Goal: Task Accomplishment & Management: Complete application form

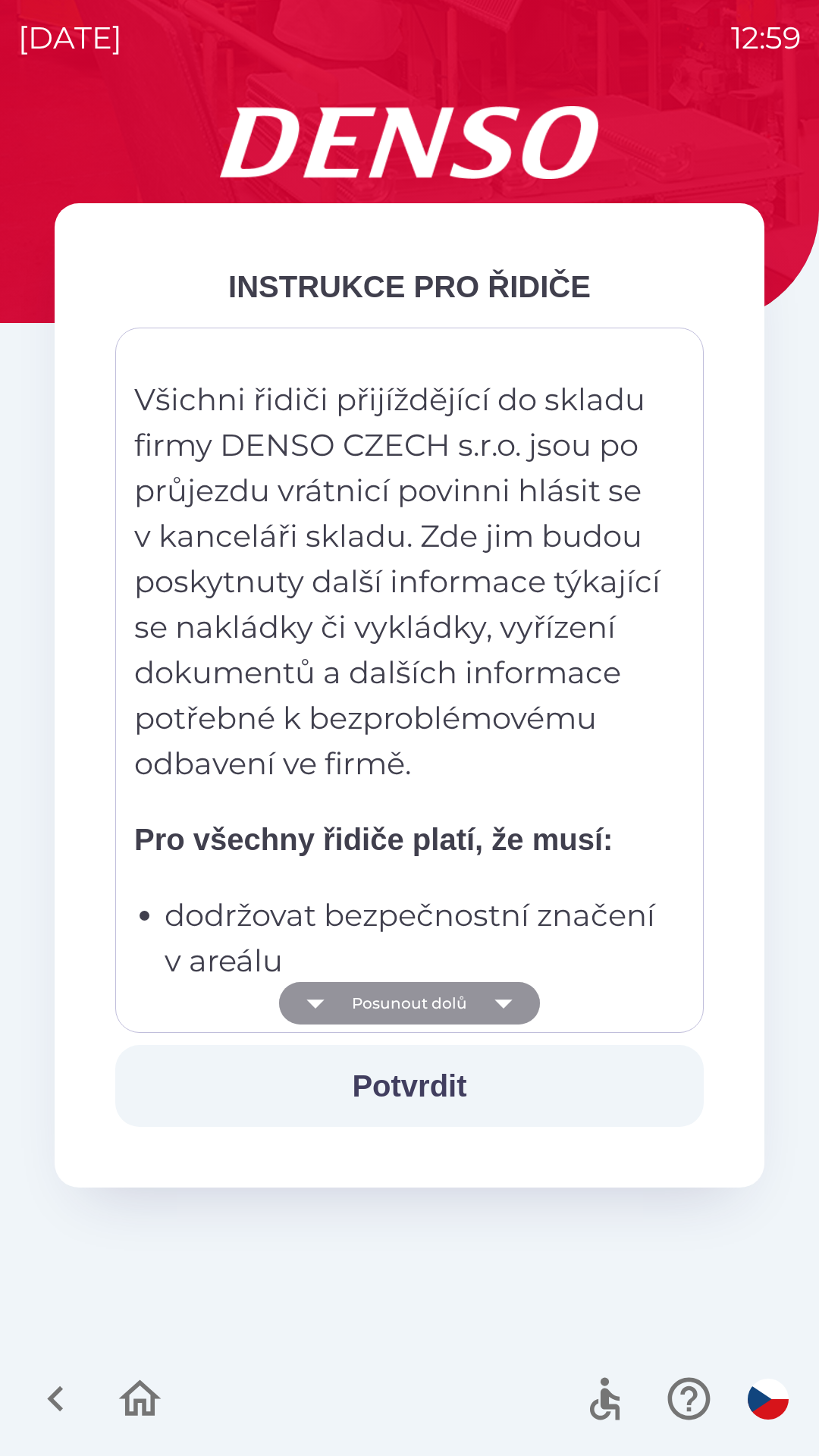
click at [478, 1010] on button "Posunout dolů" at bounding box center [409, 1002] width 261 height 42
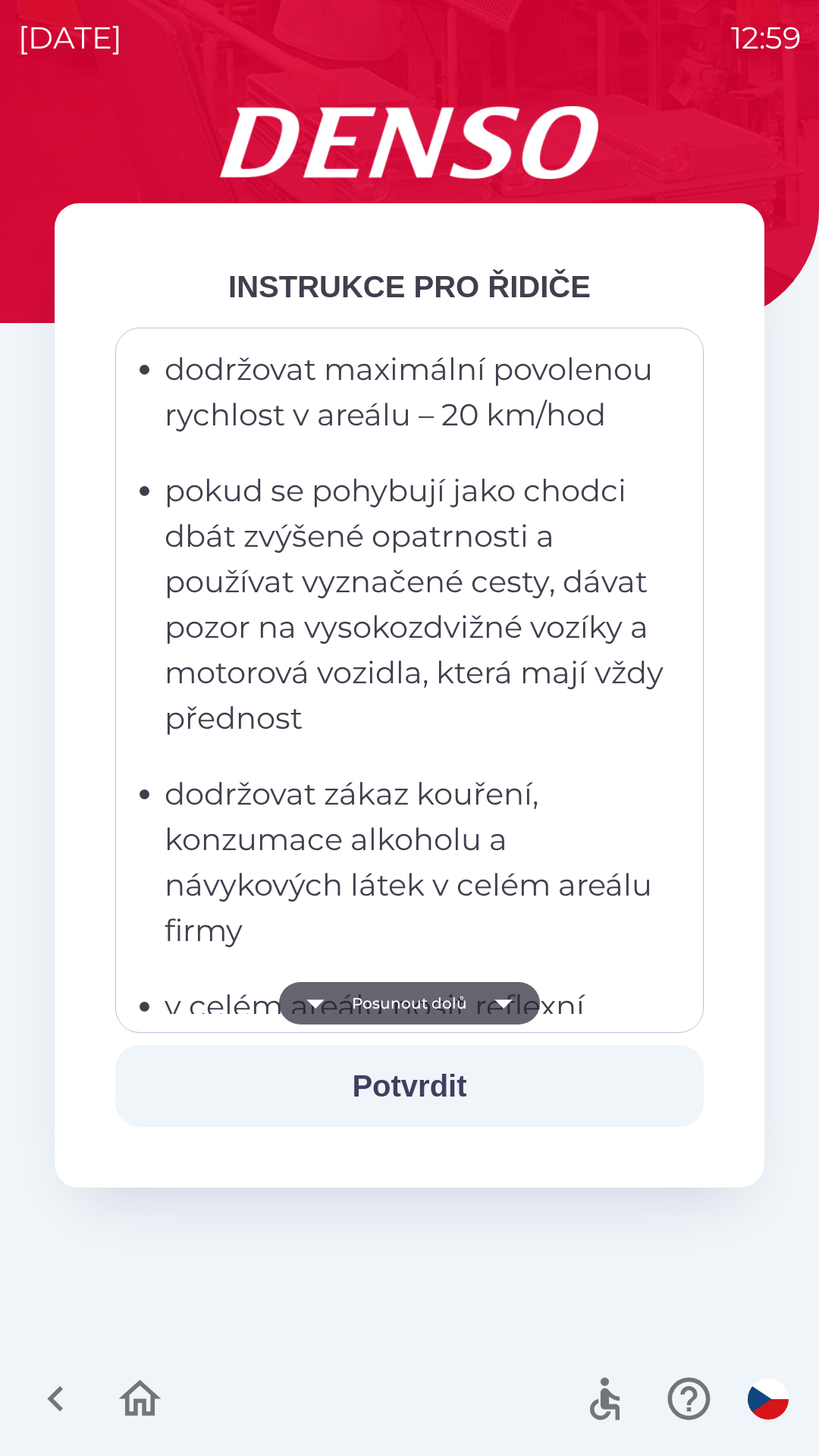
click at [469, 1012] on button "Posunout dolů" at bounding box center [409, 1002] width 261 height 42
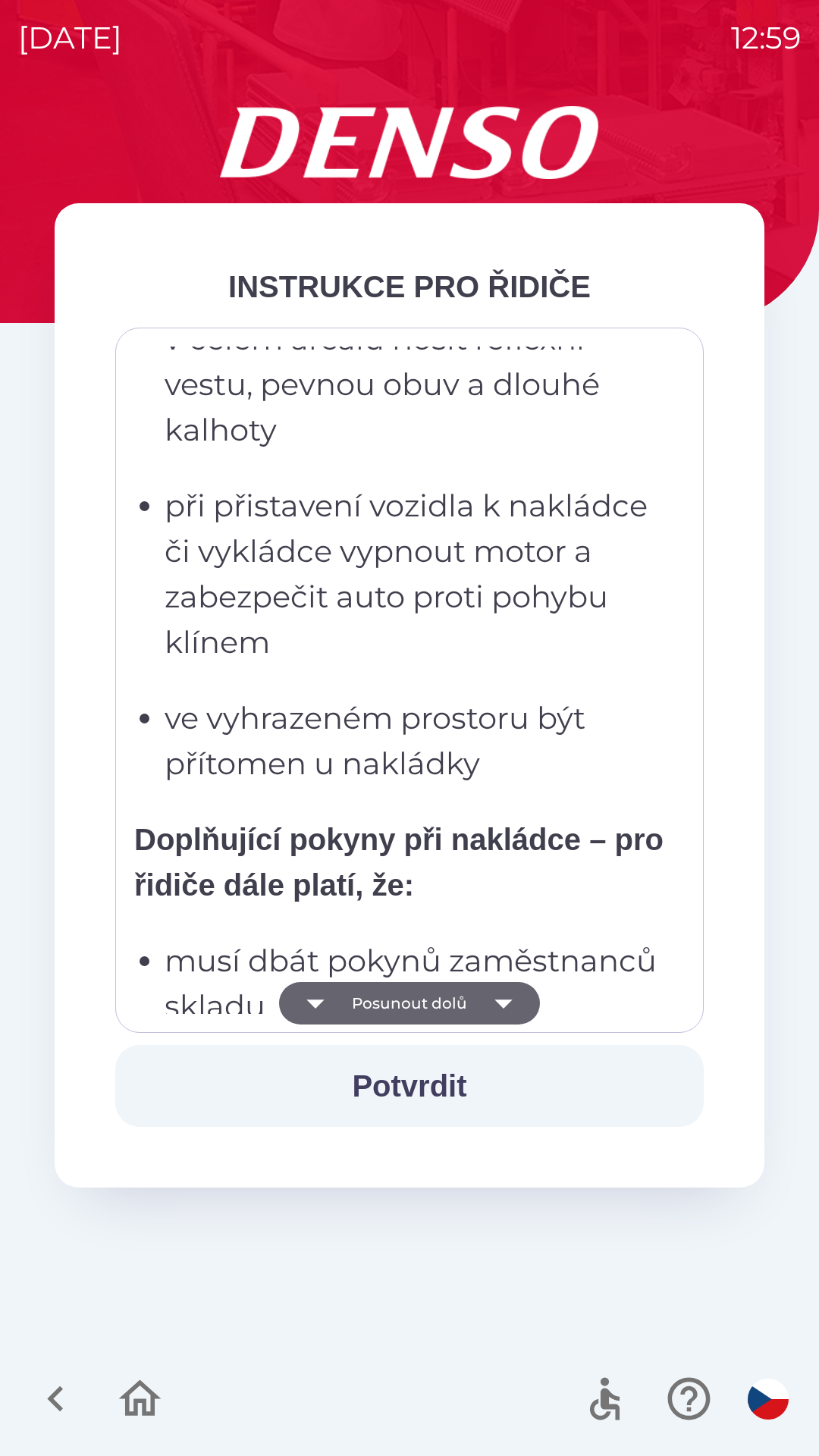
click at [472, 1007] on button "Posunout dolů" at bounding box center [409, 1002] width 261 height 42
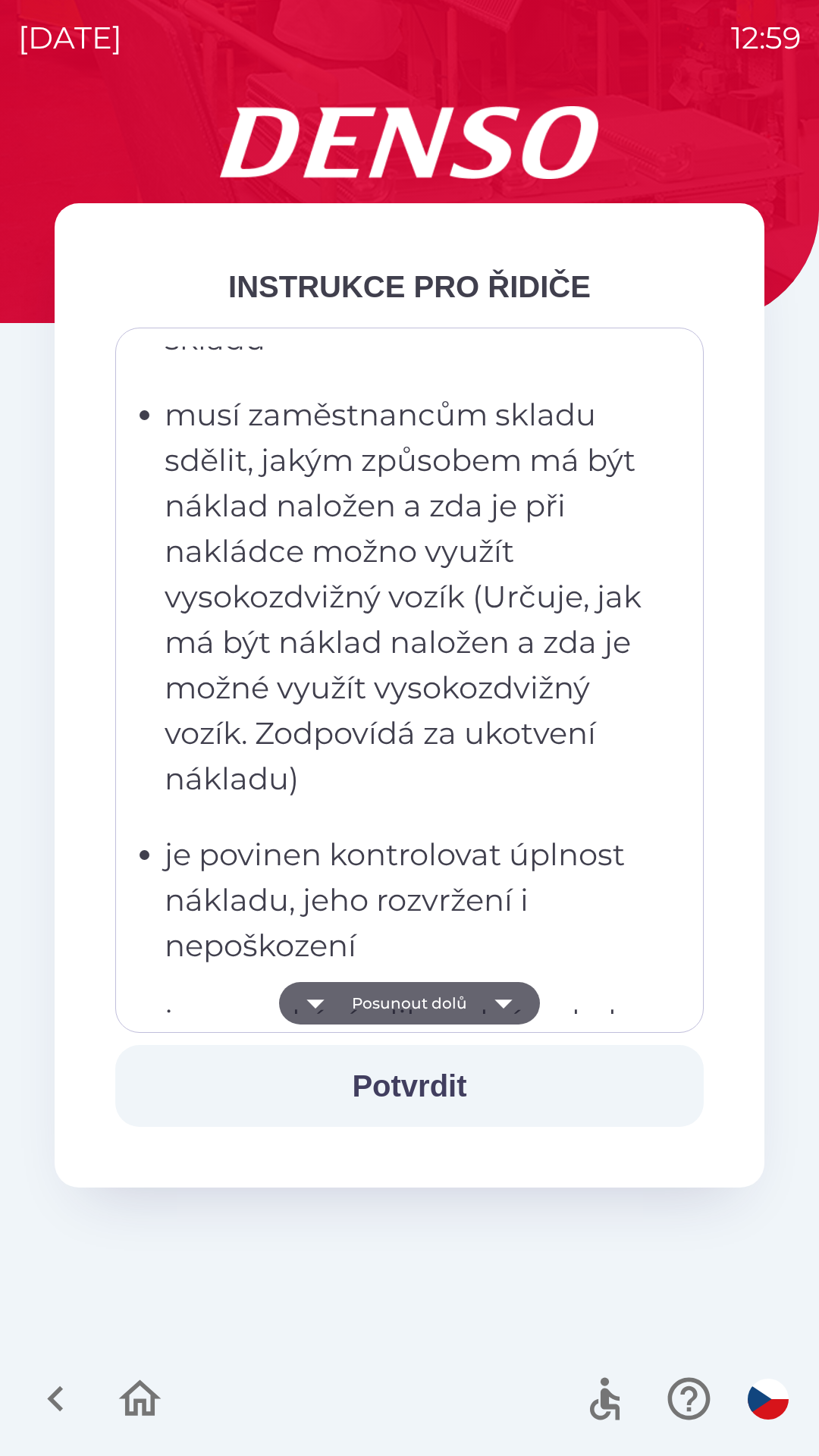
click at [471, 1005] on button "Posunout dolů" at bounding box center [409, 1002] width 261 height 42
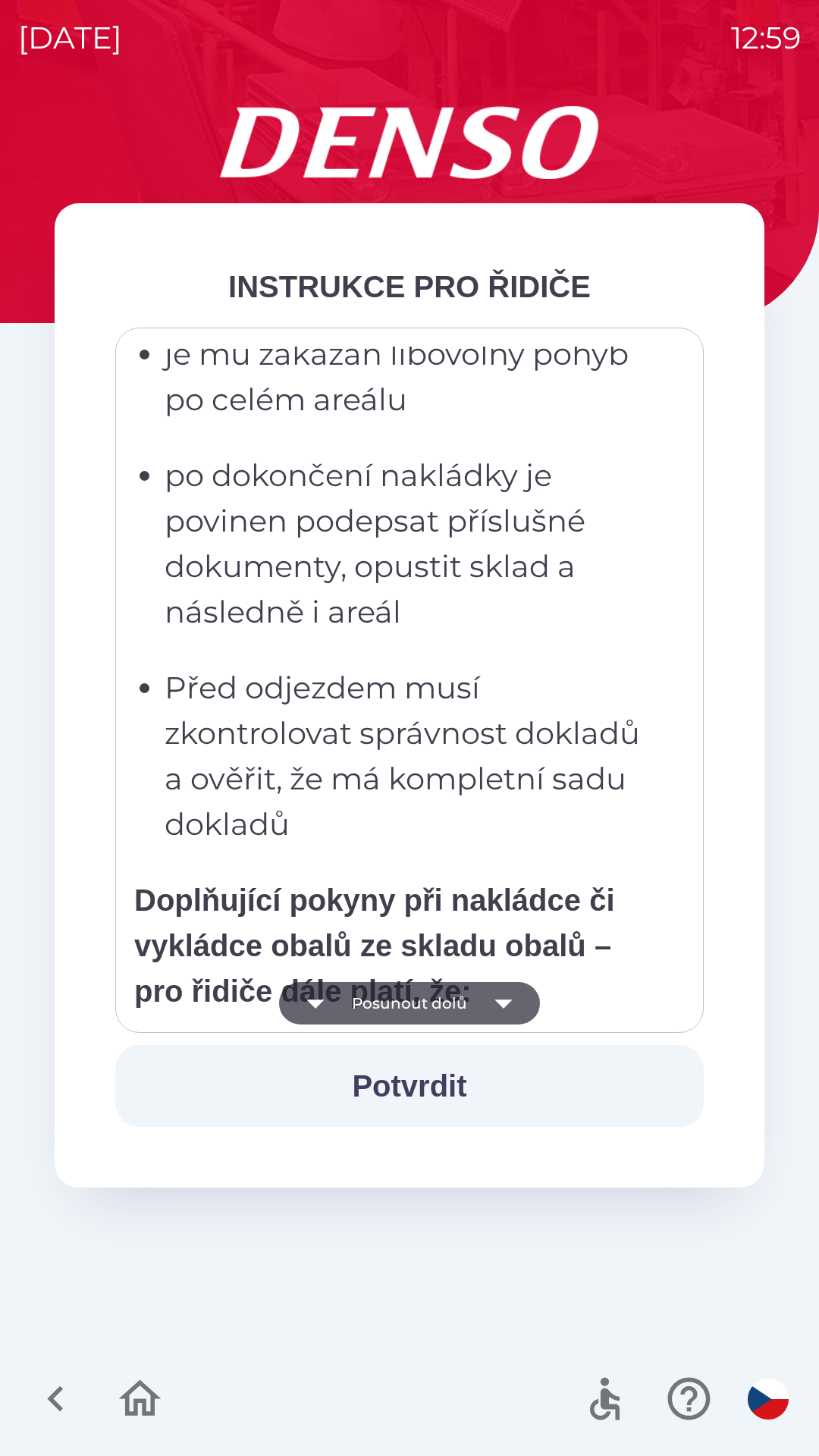
click at [467, 1008] on button "Posunout dolů" at bounding box center [409, 1002] width 261 height 42
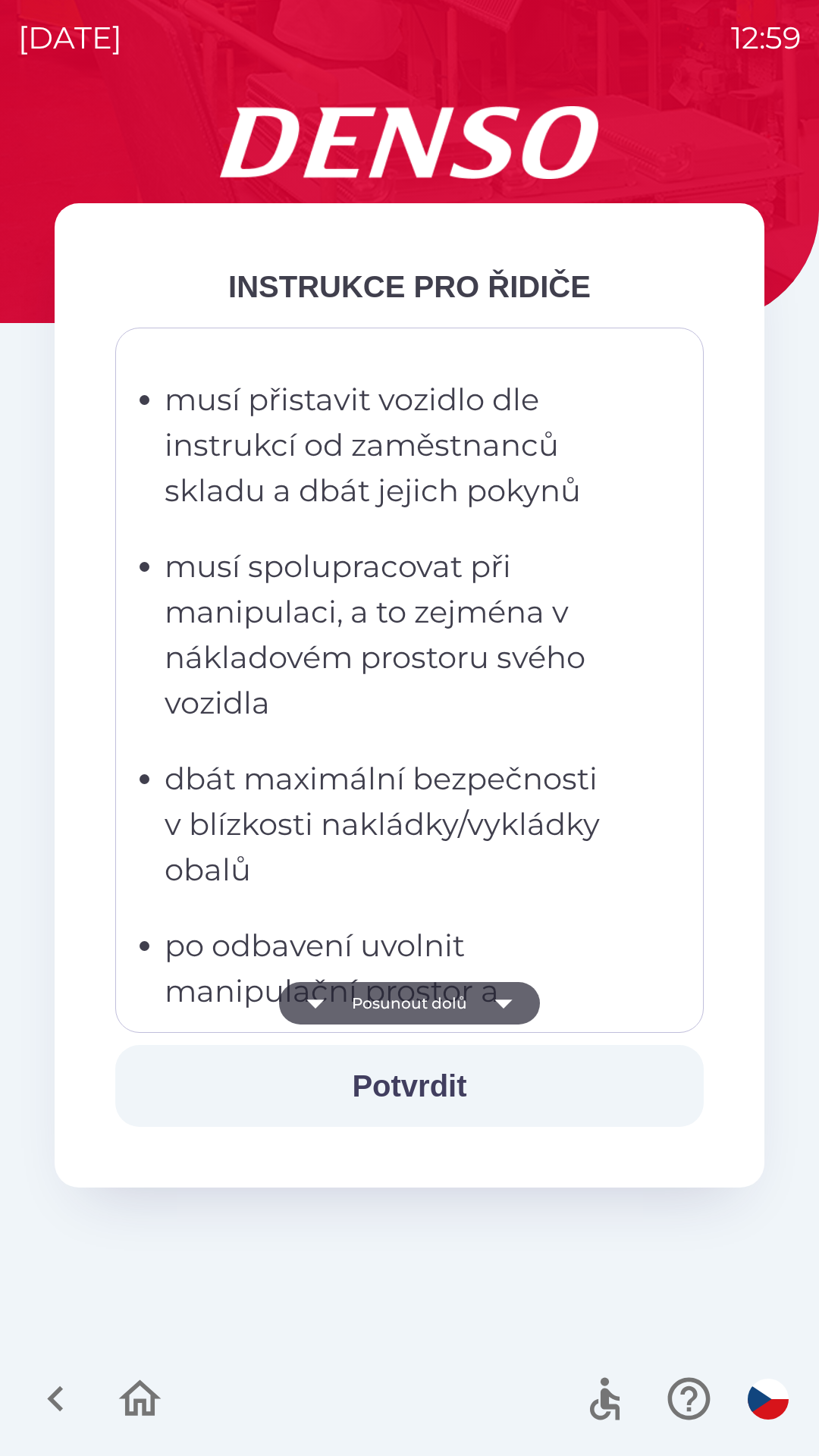
click at [467, 1010] on button "Posunout dolů" at bounding box center [409, 1002] width 261 height 42
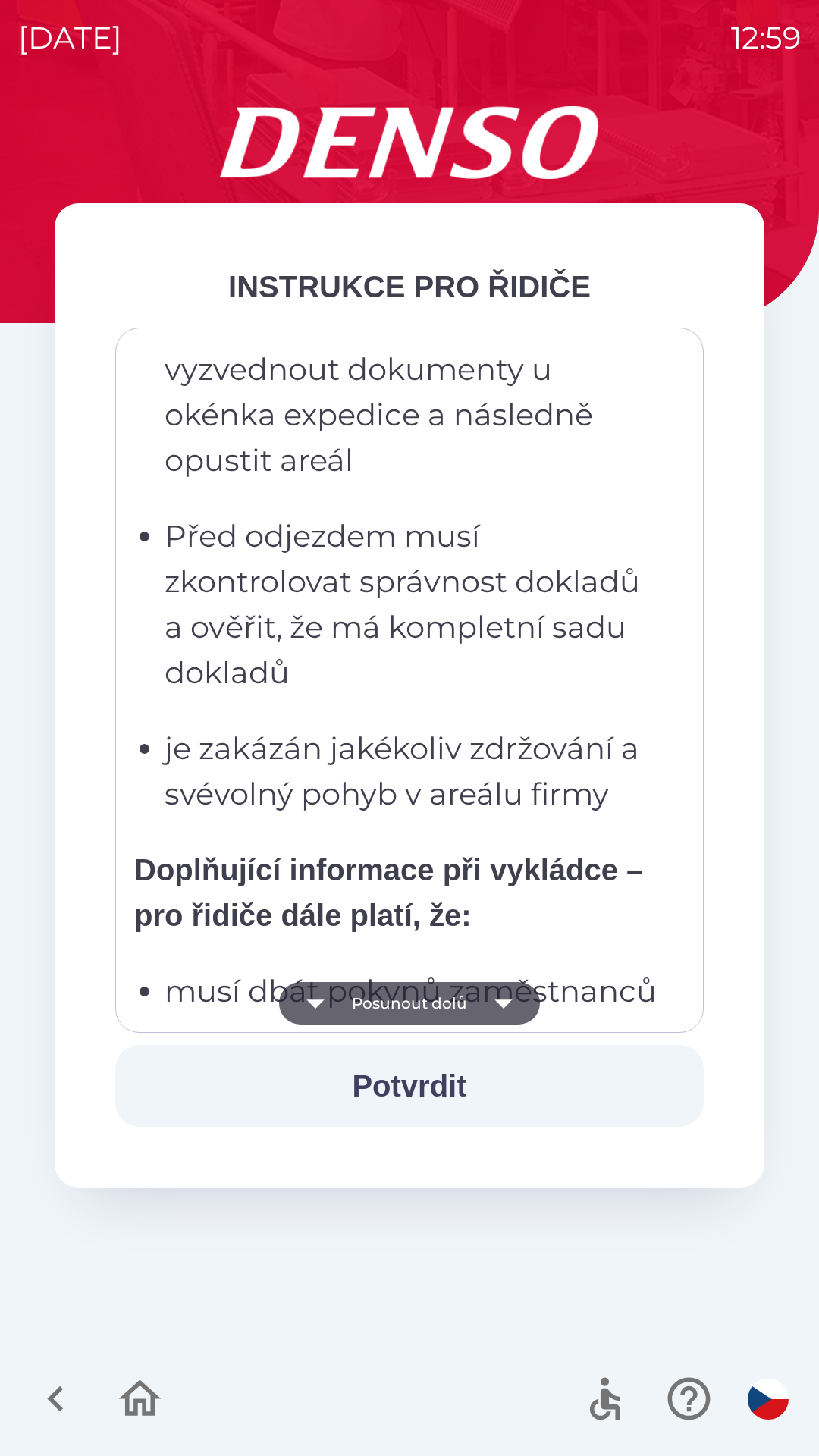
click at [465, 1007] on button "Posunout dolů" at bounding box center [409, 1002] width 261 height 42
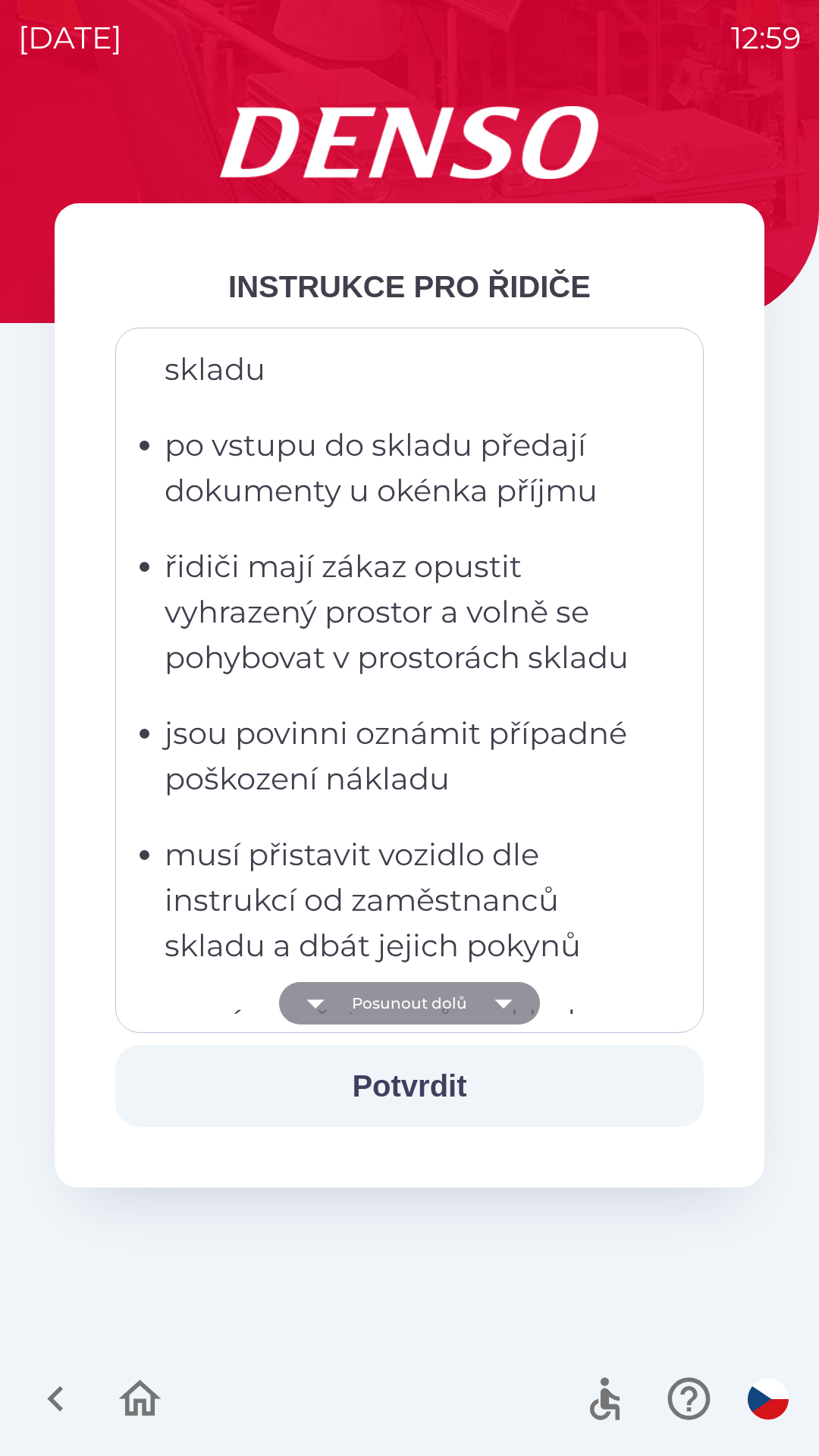
click at [466, 1006] on button "Posunout dolů" at bounding box center [409, 1002] width 261 height 42
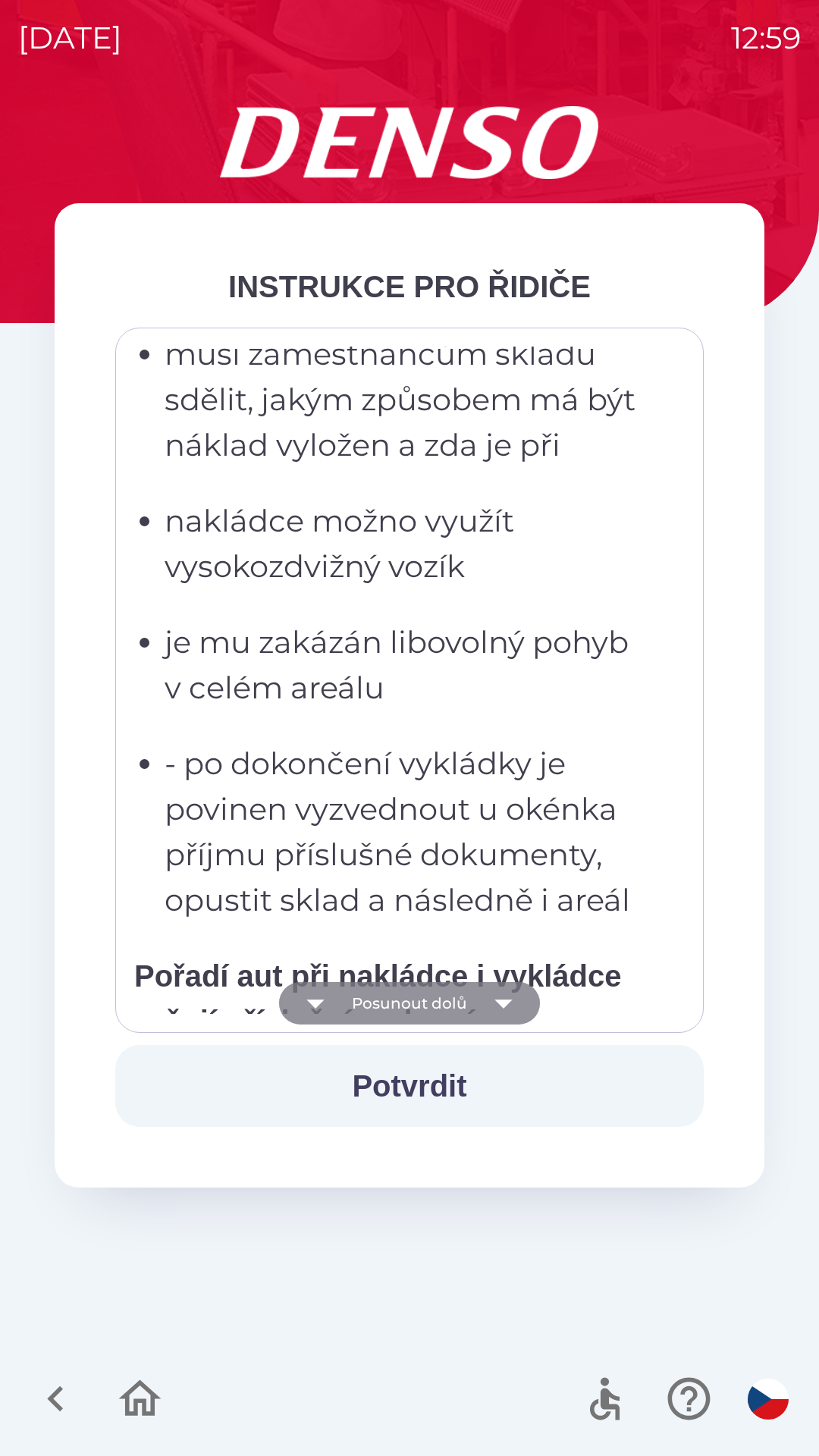
click at [469, 1009] on button "Posunout dolů" at bounding box center [409, 1002] width 261 height 42
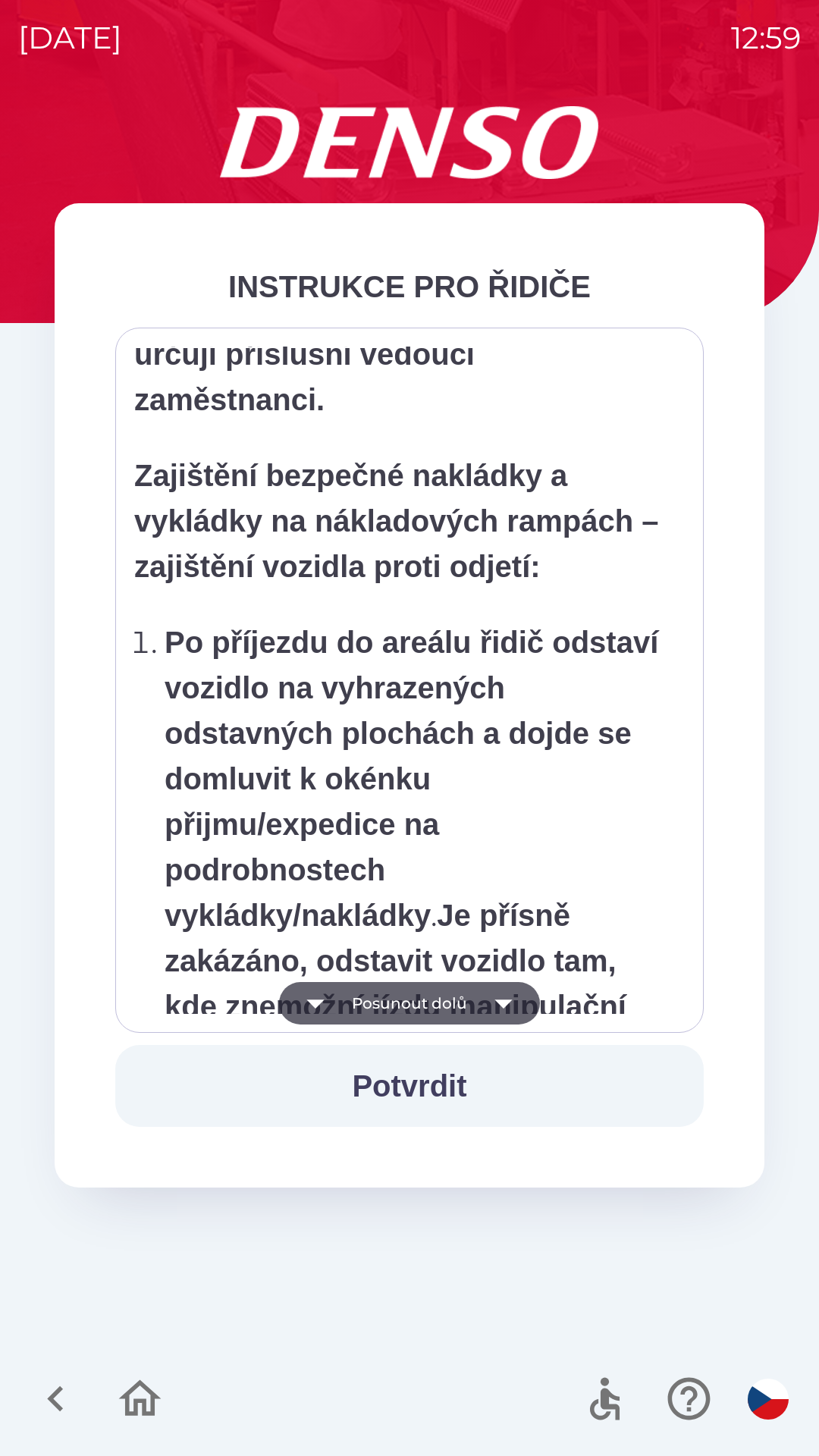
click at [466, 1013] on button "Posunout dolů" at bounding box center [409, 1002] width 261 height 42
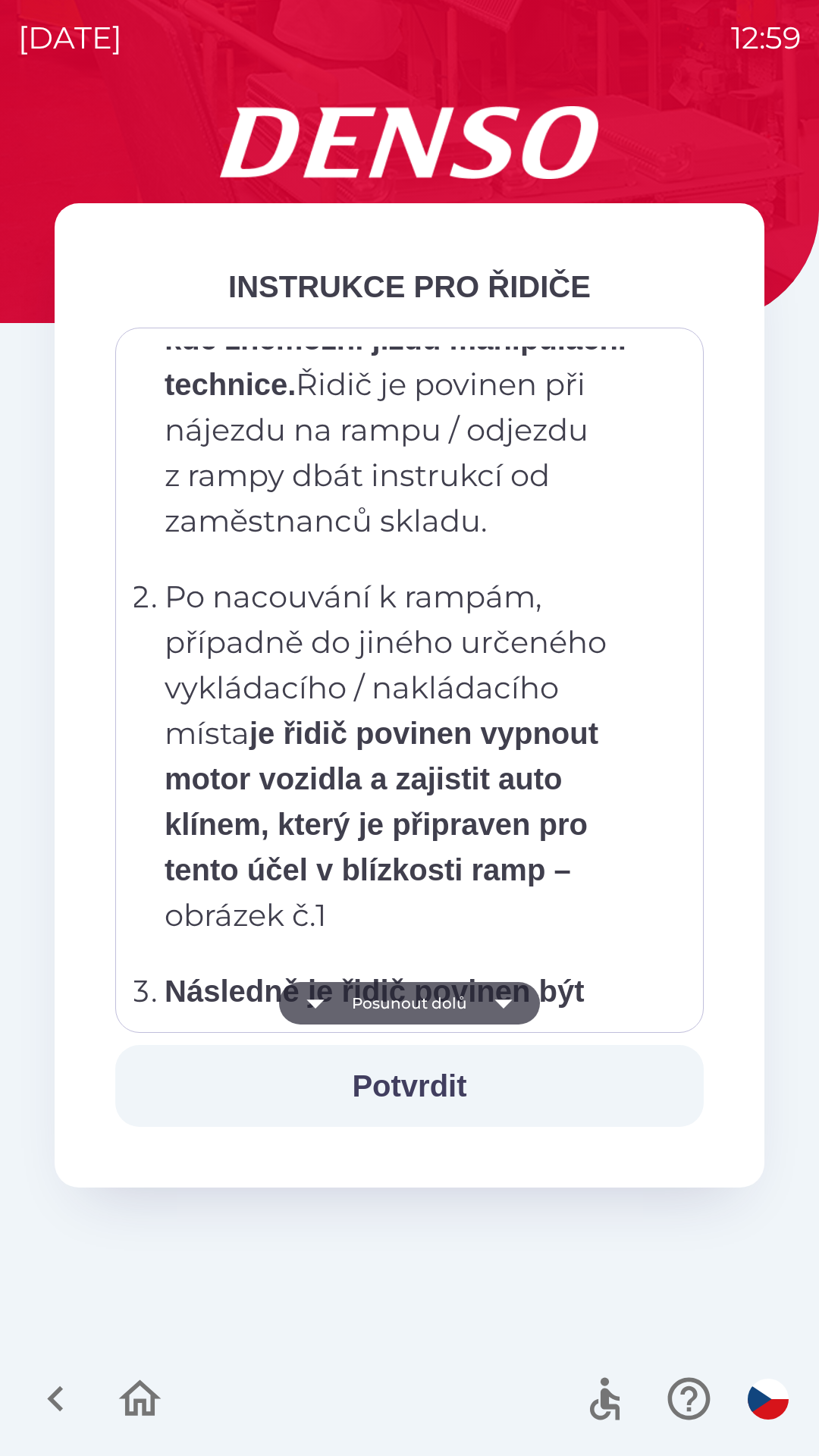
click at [467, 1013] on button "Posunout dolů" at bounding box center [409, 1002] width 261 height 42
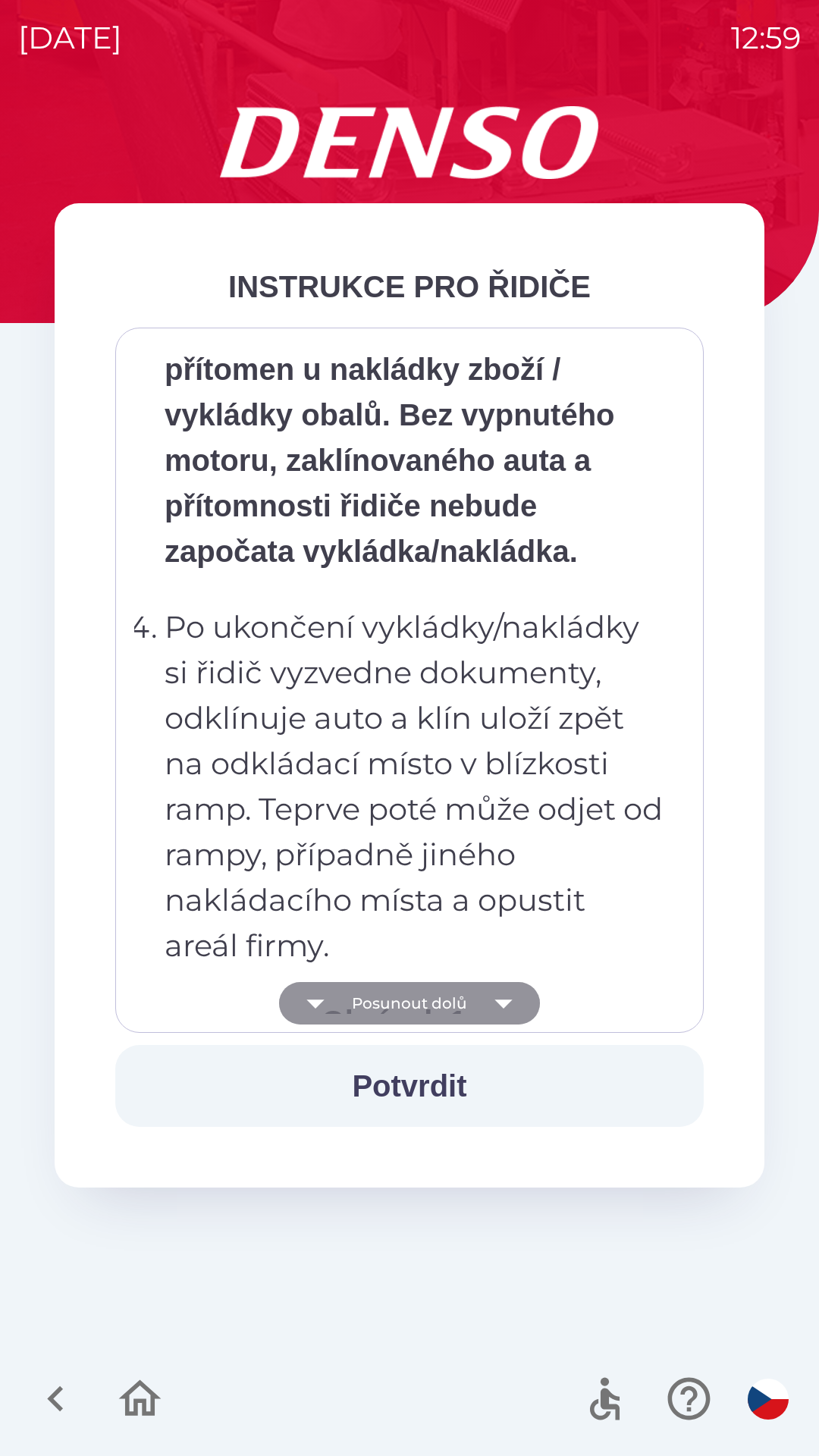
click at [463, 1013] on button "Posunout dolů" at bounding box center [409, 1002] width 261 height 42
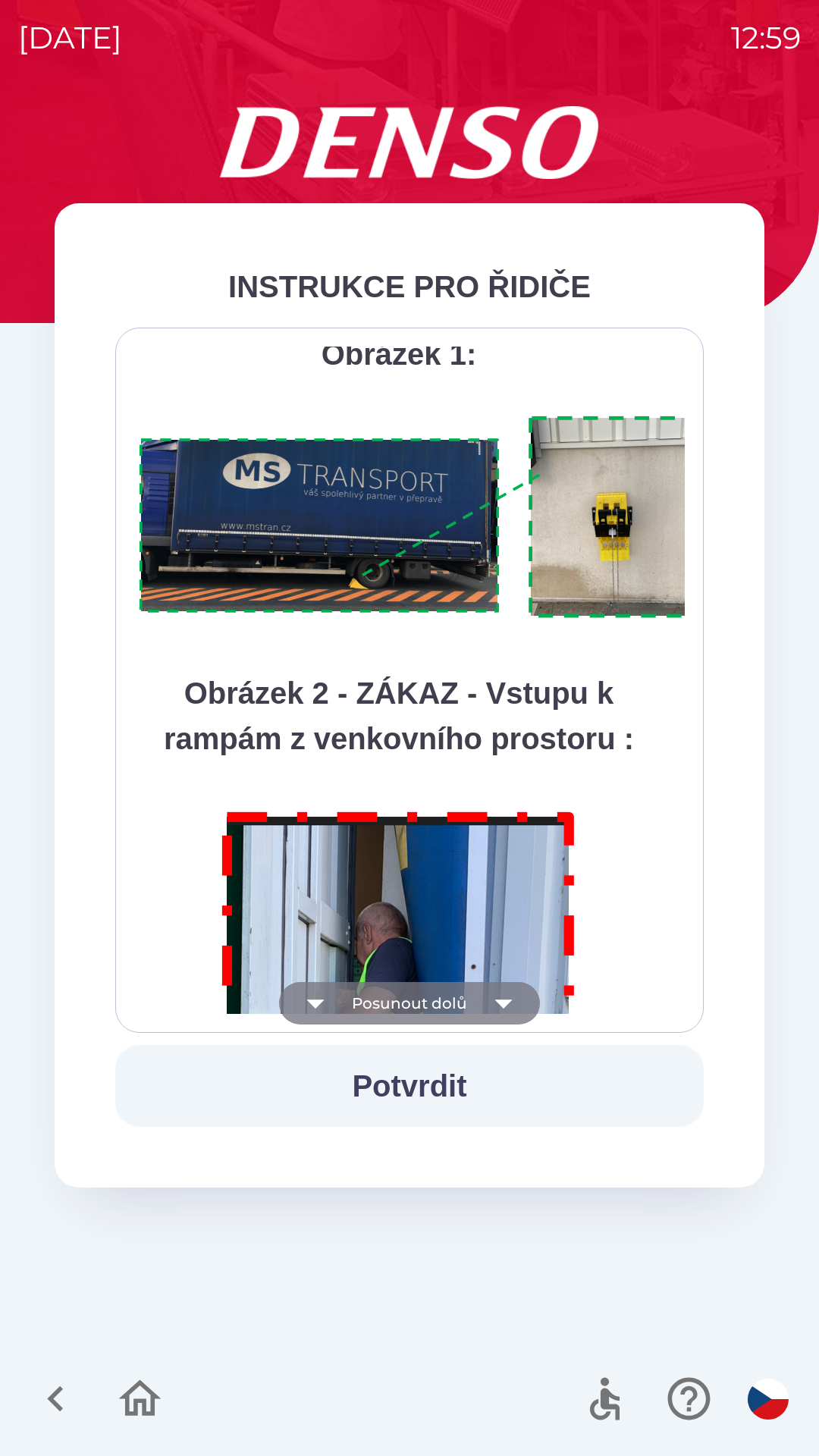
click at [465, 1013] on button "Posunout dolů" at bounding box center [409, 1002] width 261 height 42
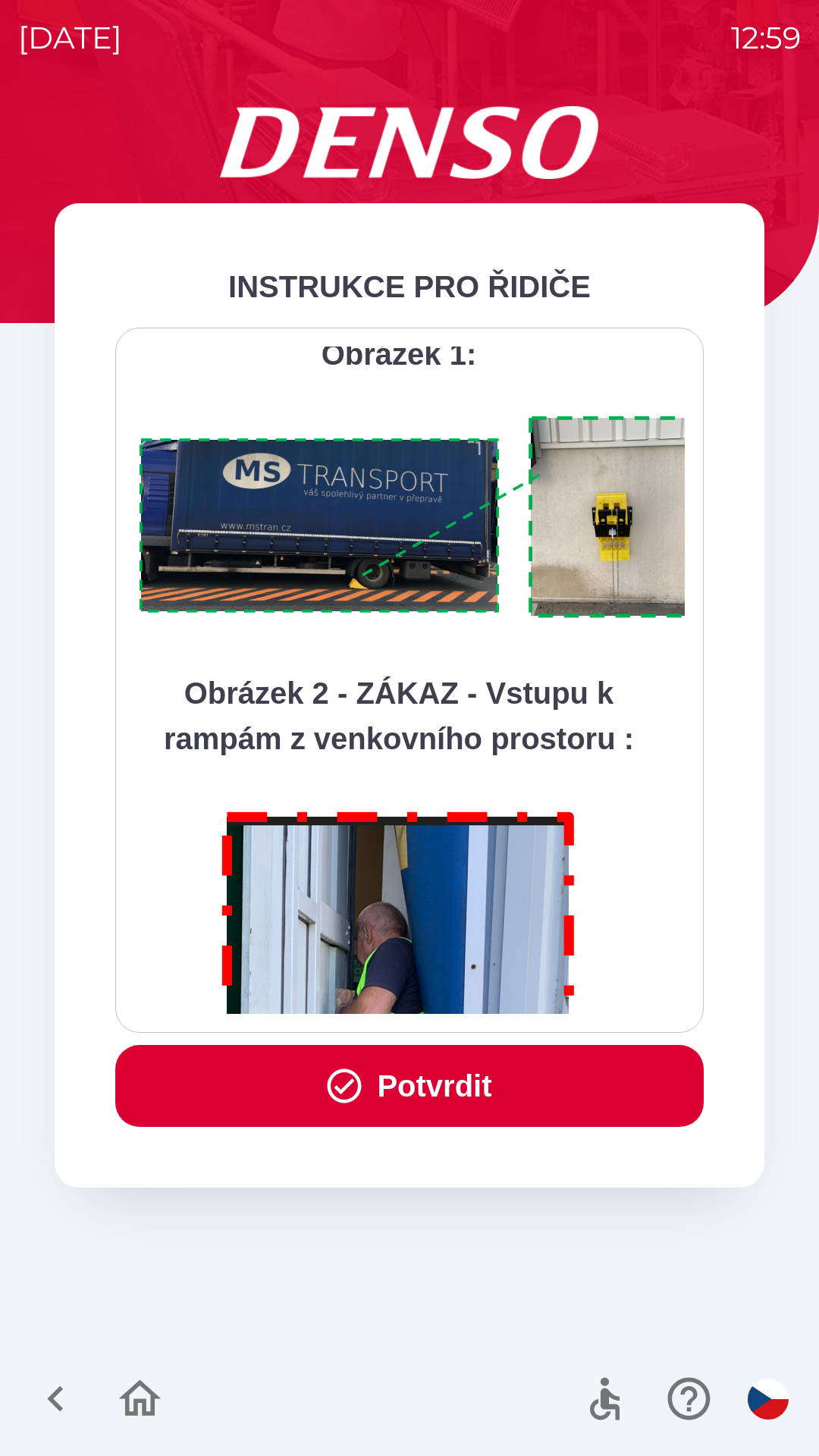
scroll to position [8519, 0]
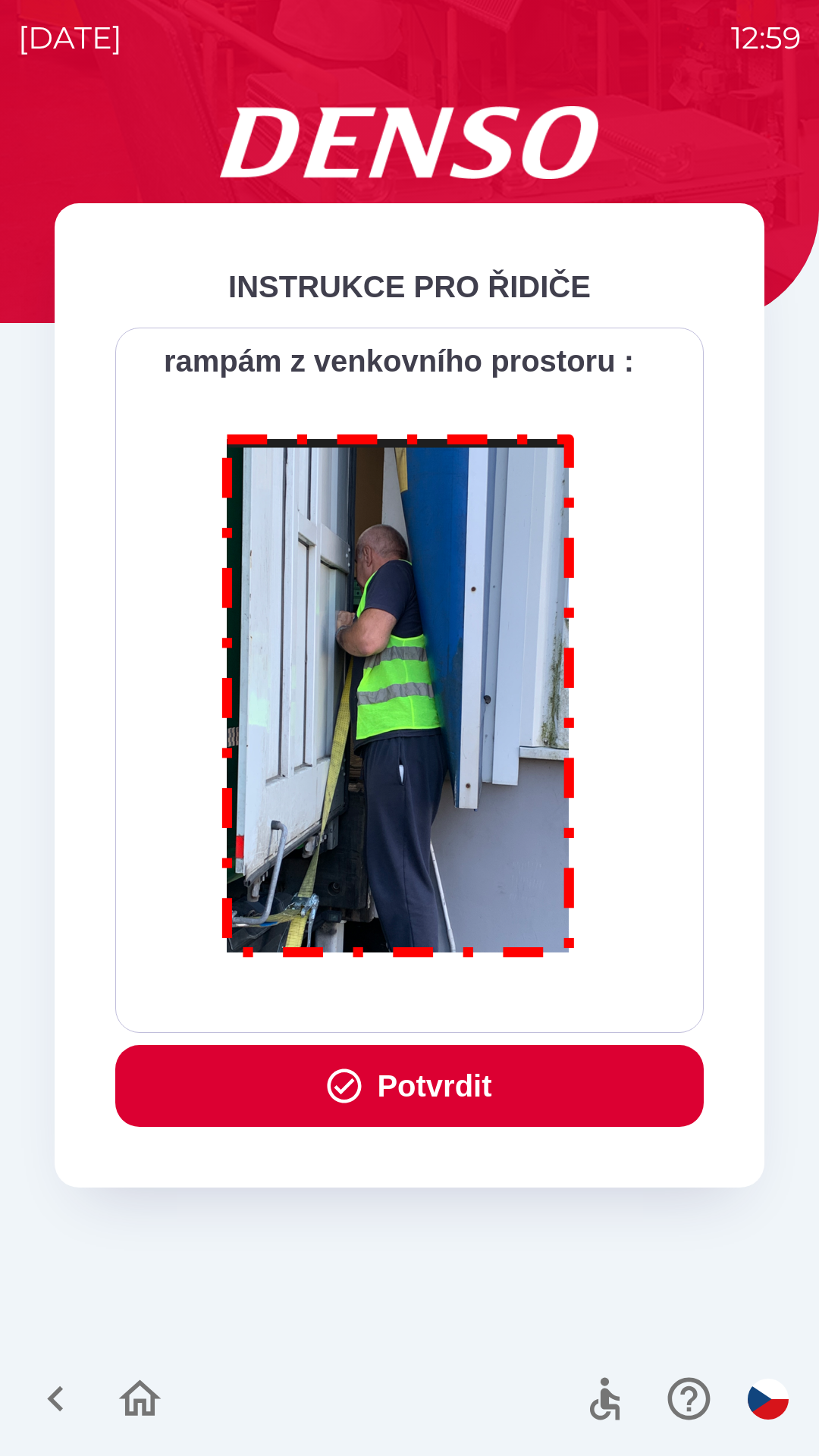
click at [462, 1013] on div "Všichni řidiči přijíždějící do skladu firmy DENSO CZECH s.r.o. jsou po průjezdu…" at bounding box center [409, 680] width 588 height 705
click at [458, 1013] on div "Všichni řidiči přijíždějící do skladu firmy DENSO CZECH s.r.o. jsou po průjezdu…" at bounding box center [409, 680] width 550 height 667
click at [441, 1099] on button "Potvrdit" at bounding box center [409, 1085] width 588 height 82
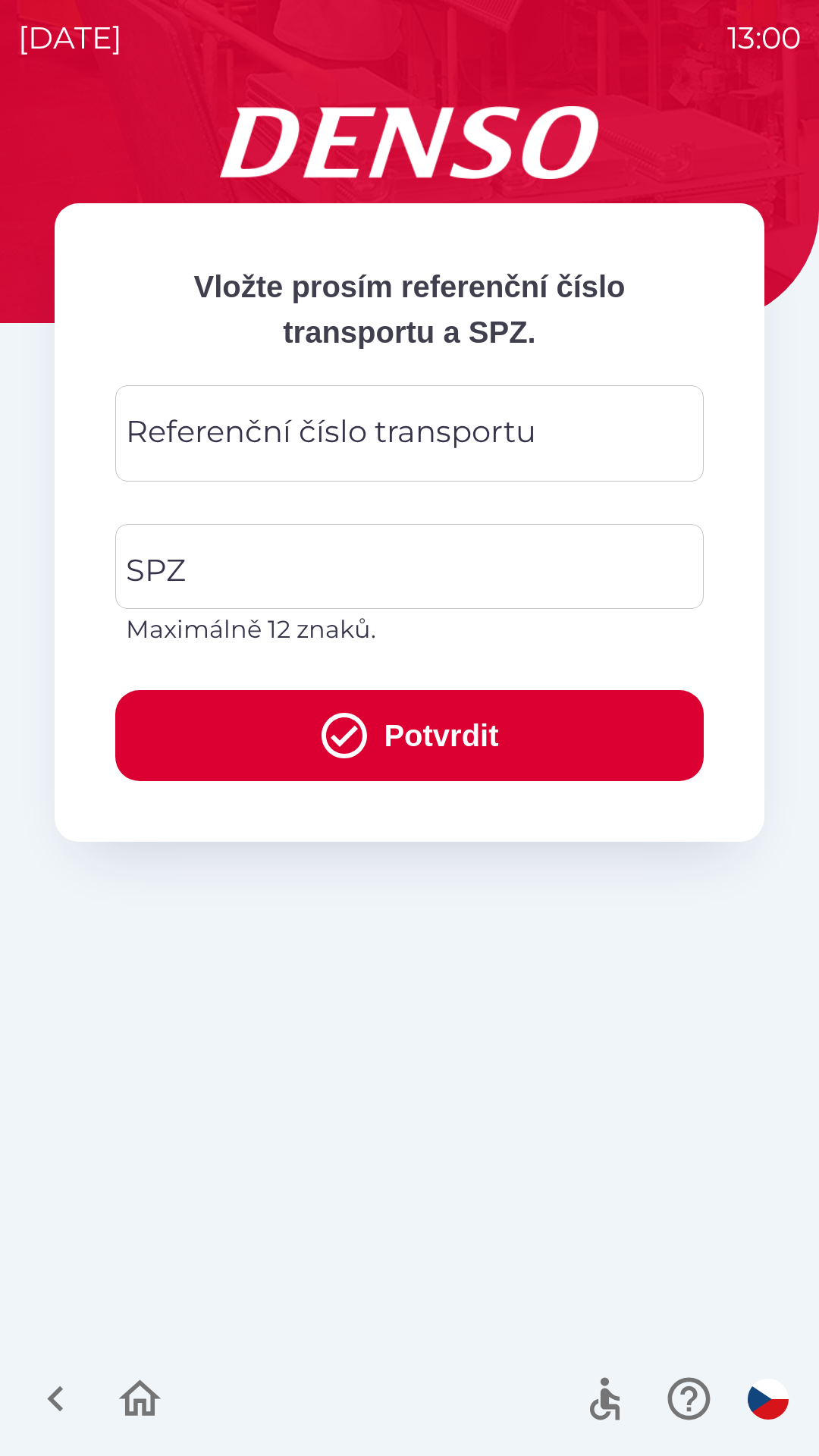
click at [375, 444] on div "Referenční číslo transportu Referenční číslo transportu" at bounding box center [409, 433] width 588 height 96
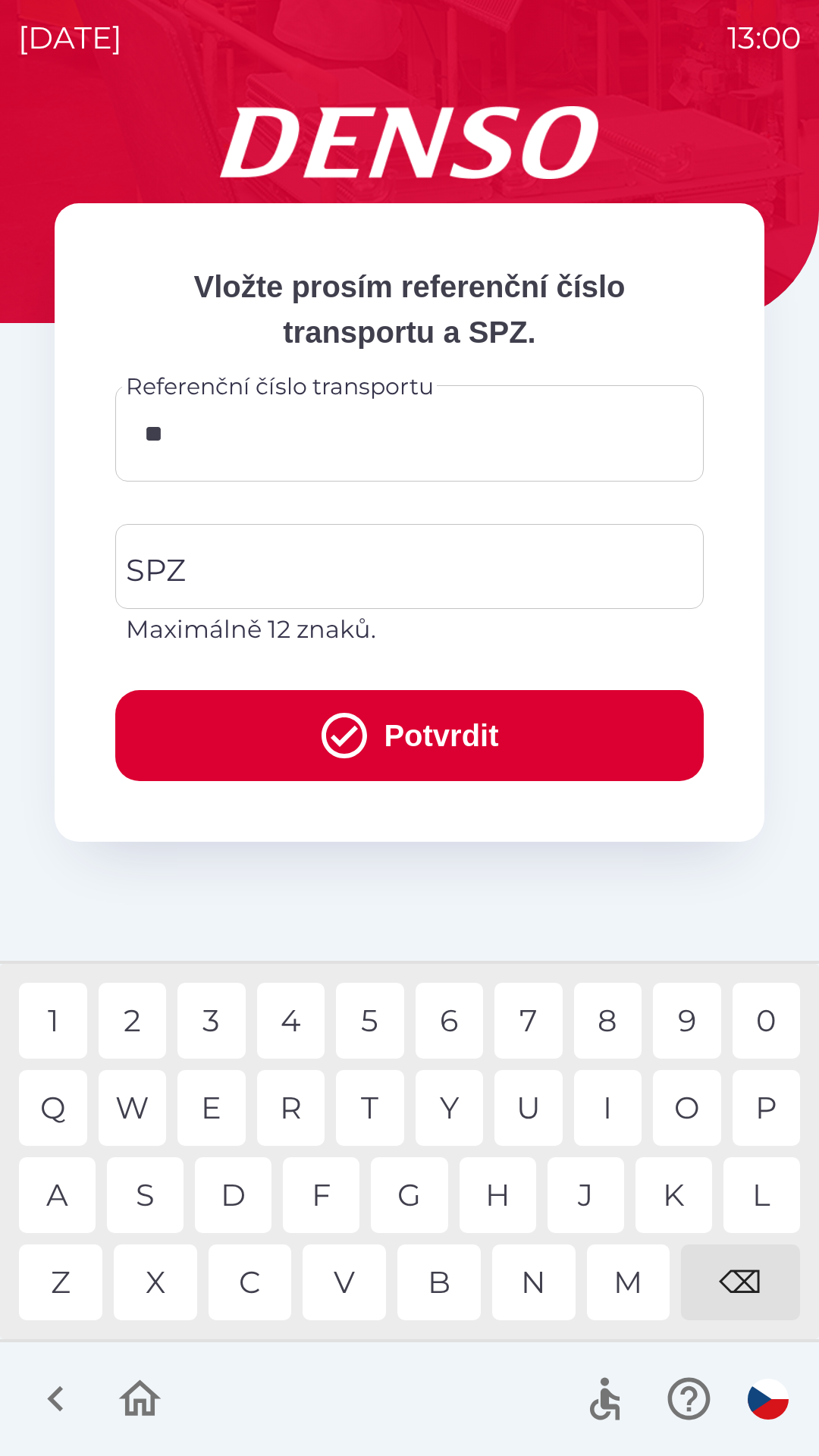
click at [292, 1026] on div "4" at bounding box center [291, 1020] width 68 height 76
click at [526, 1019] on div "7" at bounding box center [529, 1020] width 68 height 76
click at [681, 1026] on div "9" at bounding box center [687, 1020] width 68 height 76
click at [532, 1020] on div "7" at bounding box center [529, 1020] width 68 height 76
type input "******"
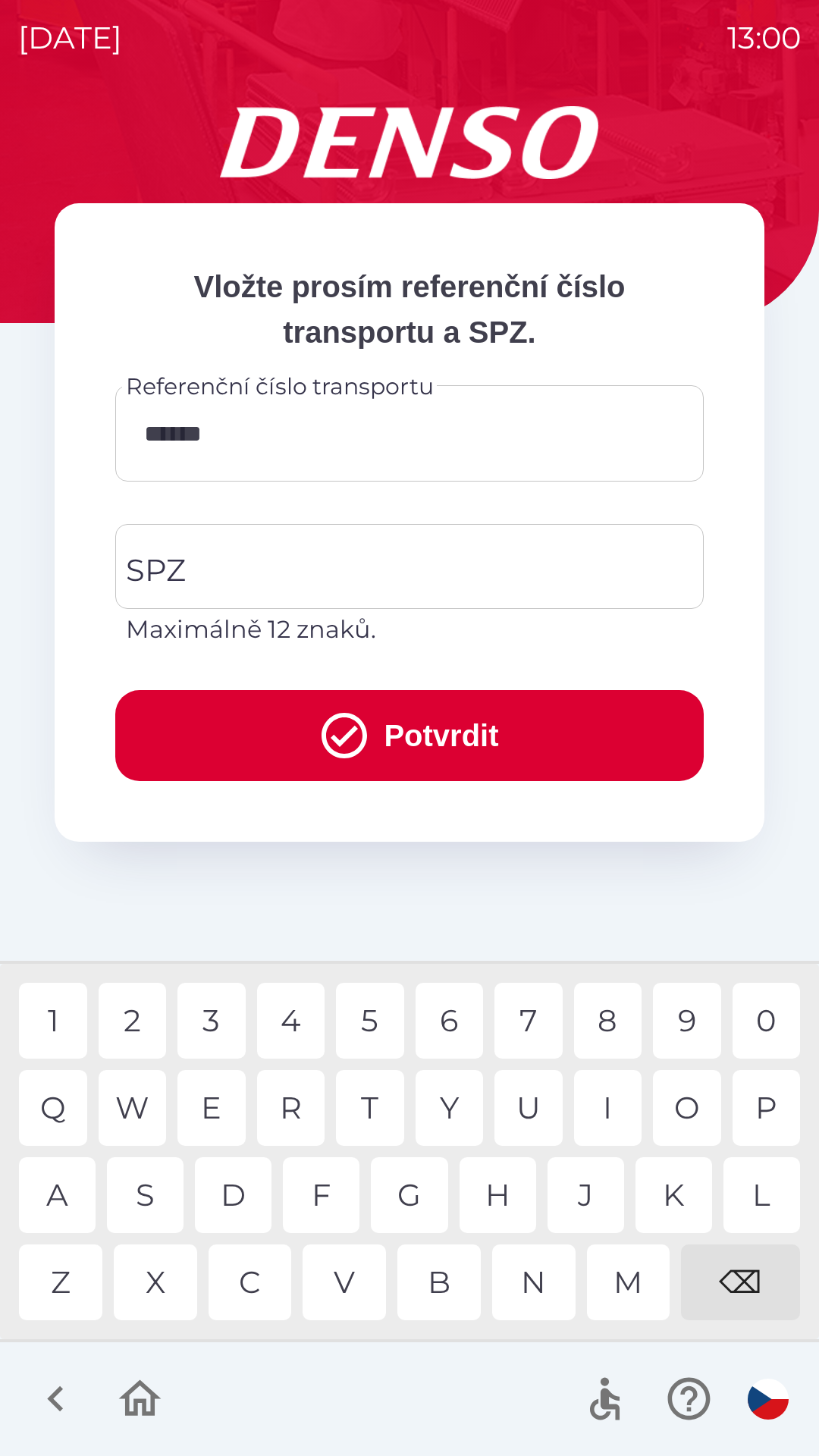
click at [757, 1026] on div "0" at bounding box center [767, 1020] width 68 height 76
click at [271, 581] on input "SPZ" at bounding box center [398, 566] width 552 height 71
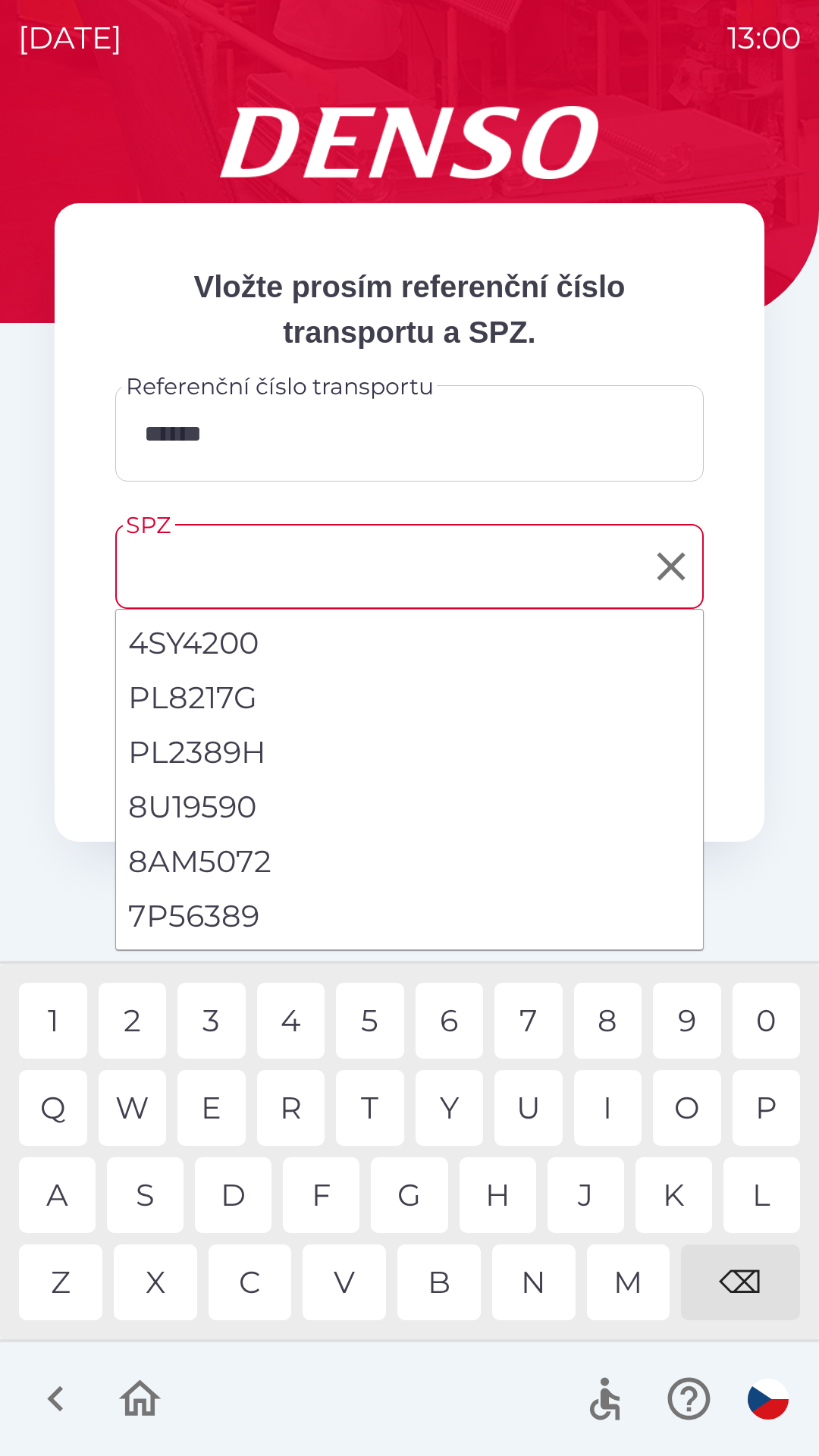
click at [224, 927] on li "7P56389" at bounding box center [409, 916] width 587 height 55
type input "*******"
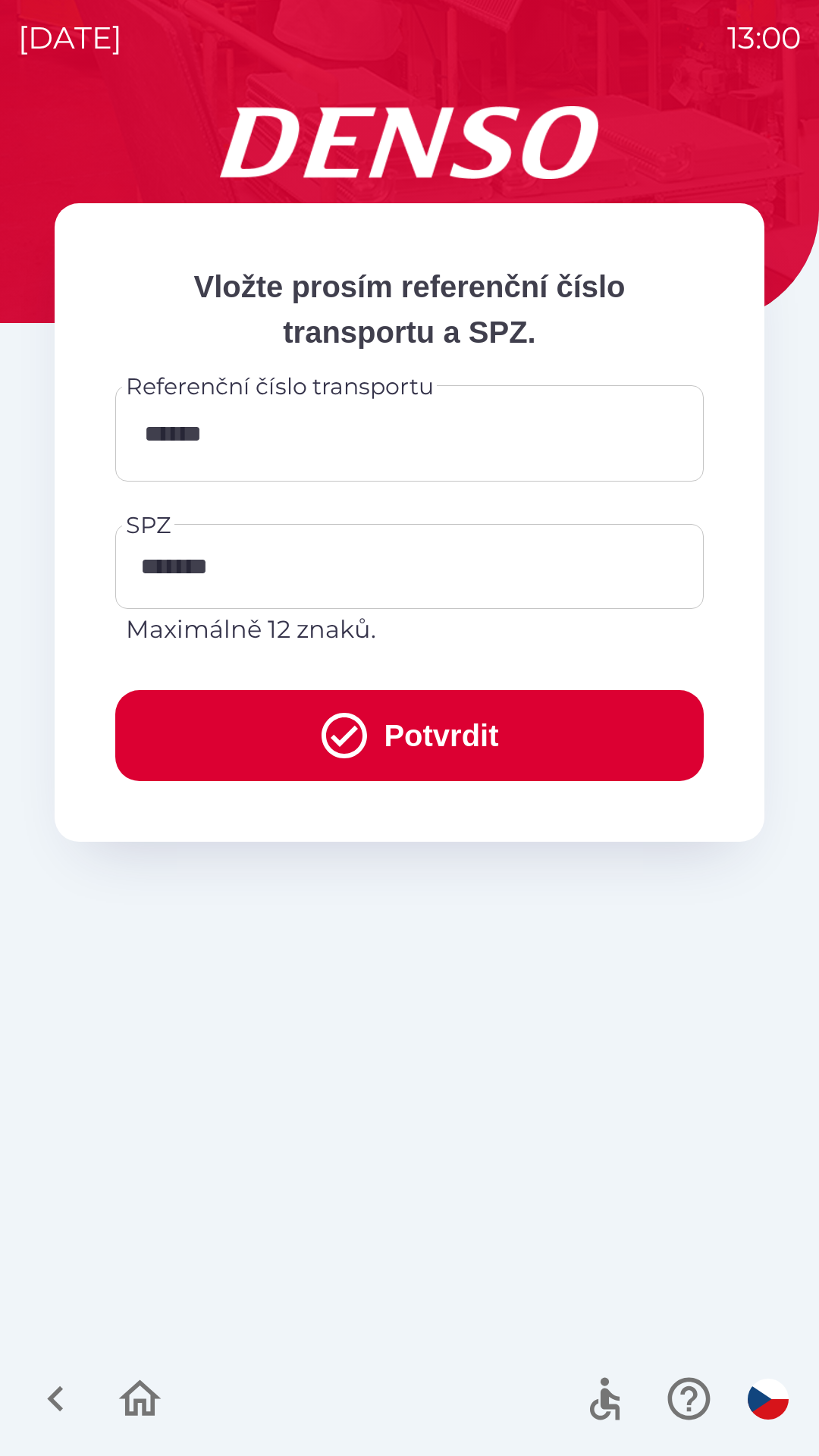
click at [453, 747] on button "Potvrdit" at bounding box center [409, 734] width 588 height 91
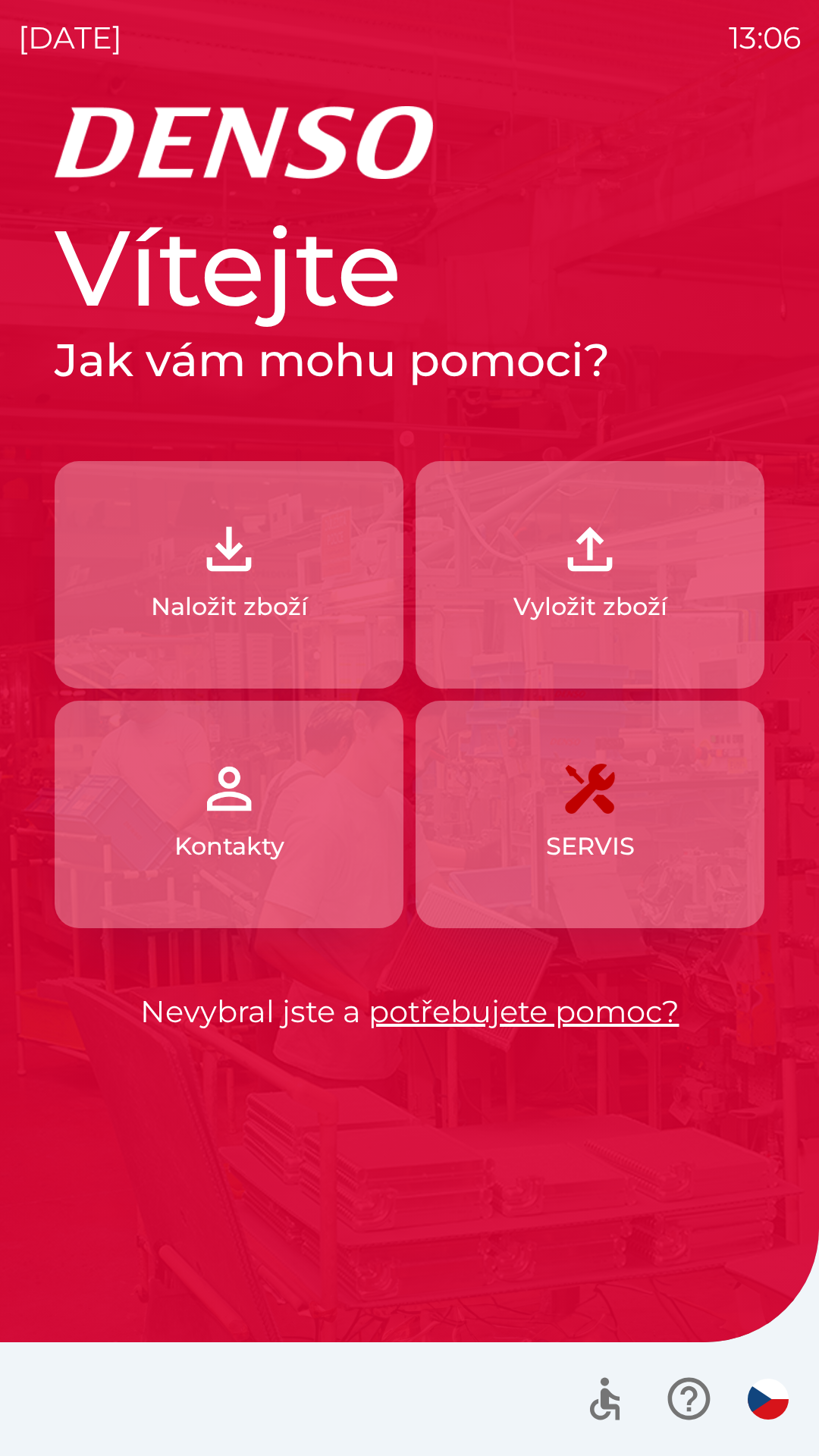
click at [289, 575] on button "Naložit zboží" at bounding box center [229, 574] width 349 height 228
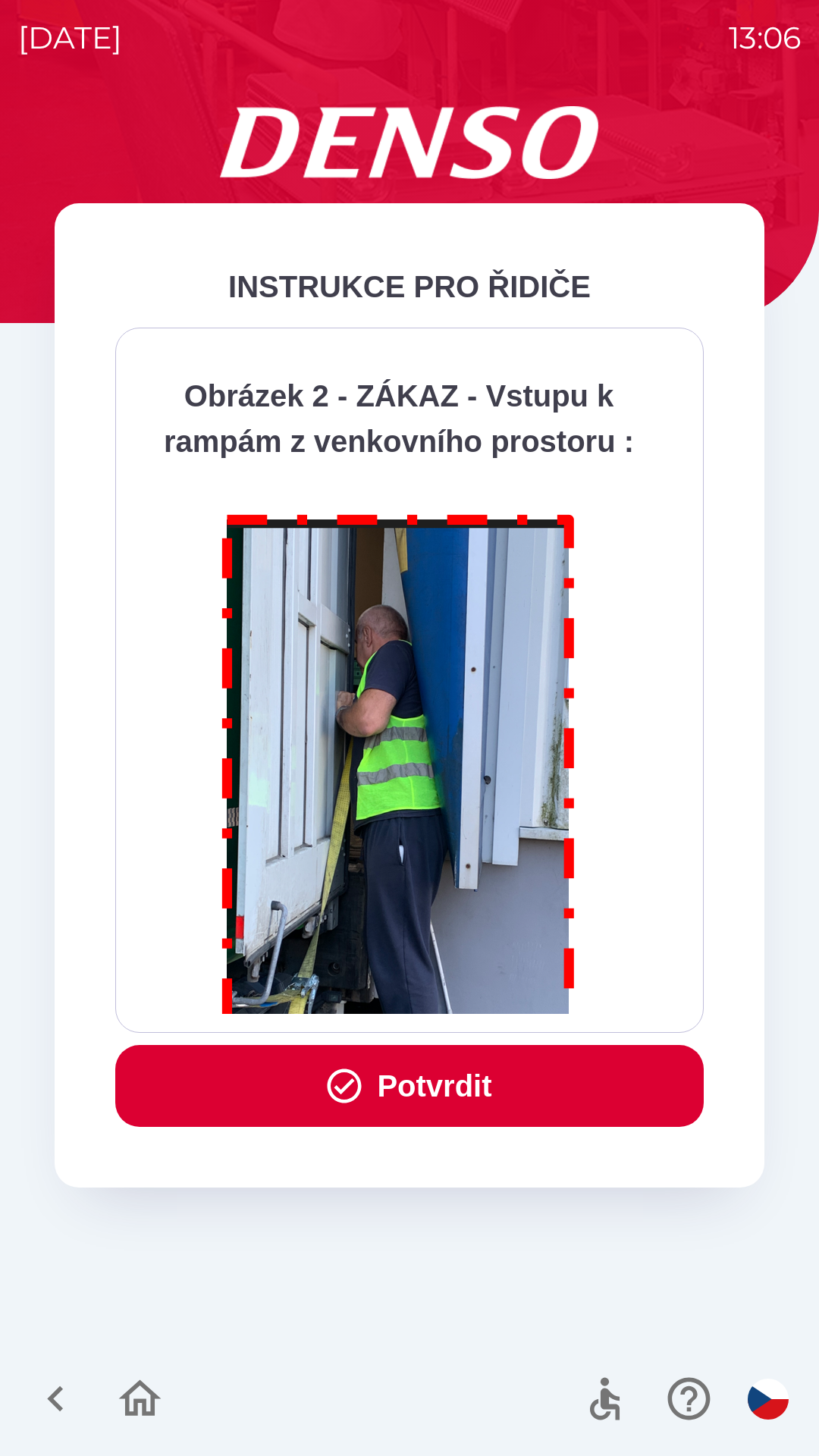
scroll to position [8519, 0]
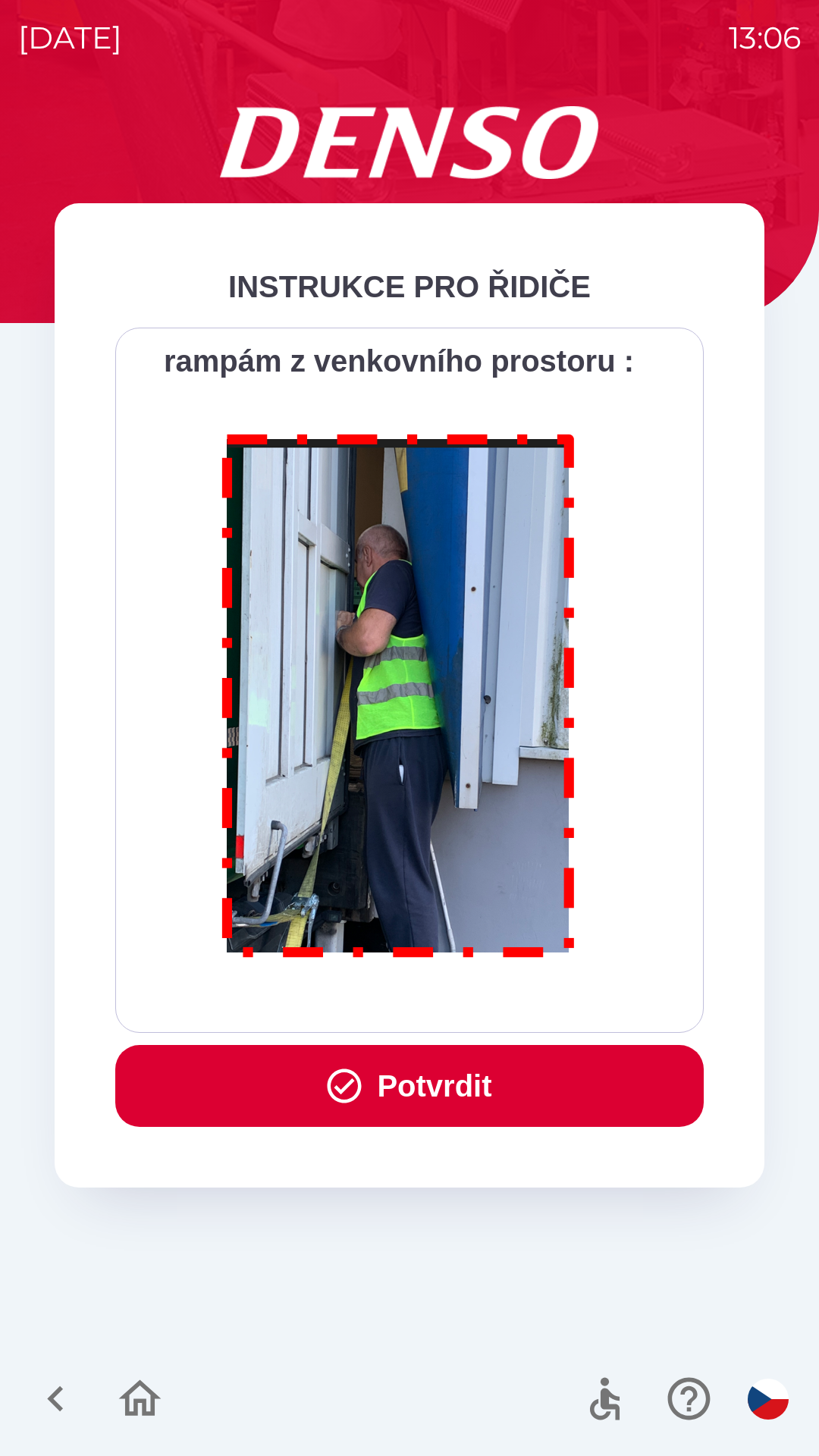
click at [486, 1069] on button "Potvrdit" at bounding box center [409, 1085] width 588 height 82
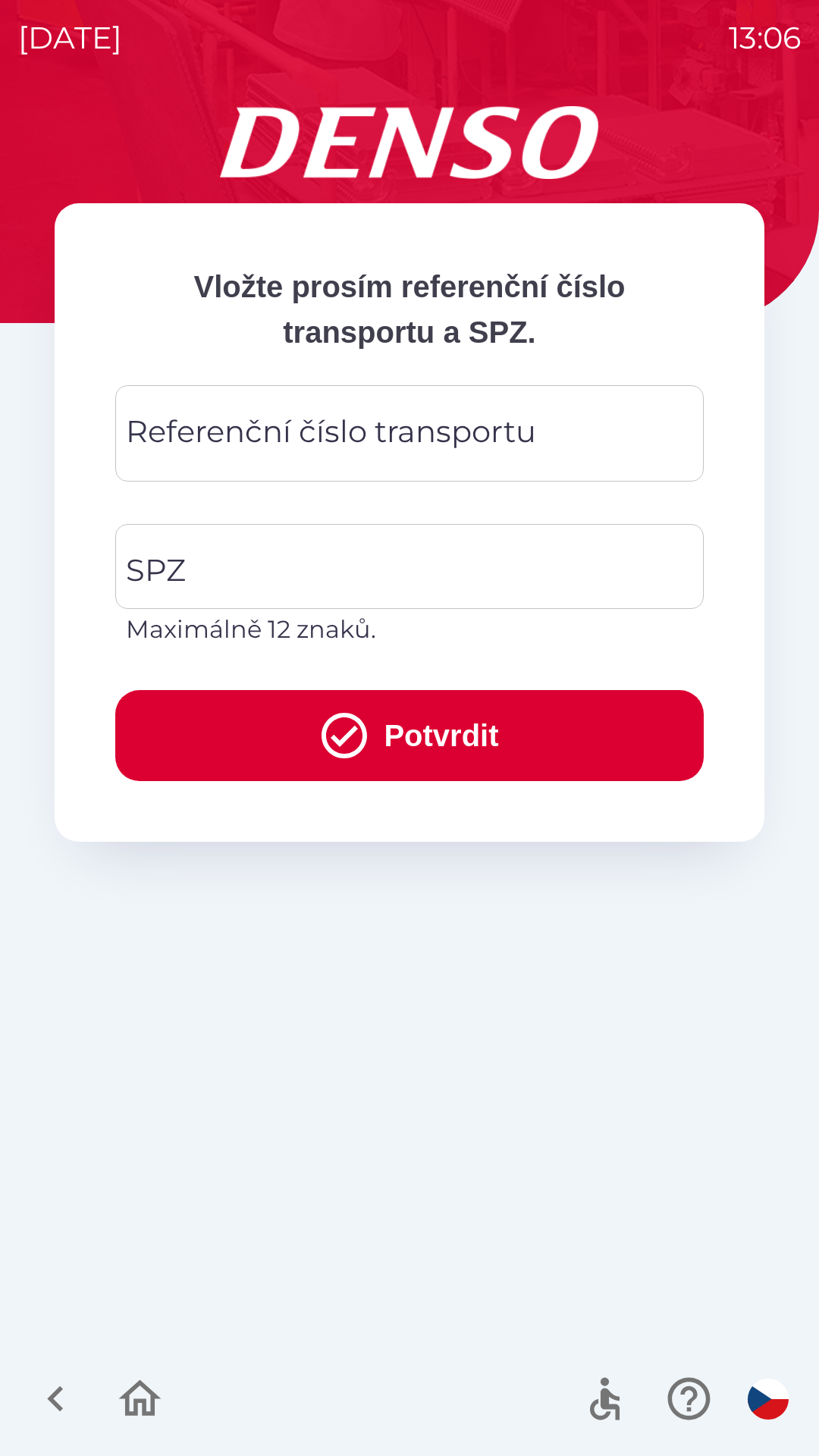
click at [304, 439] on div "Referenční číslo transportu Referenční číslo transportu" at bounding box center [409, 433] width 588 height 96
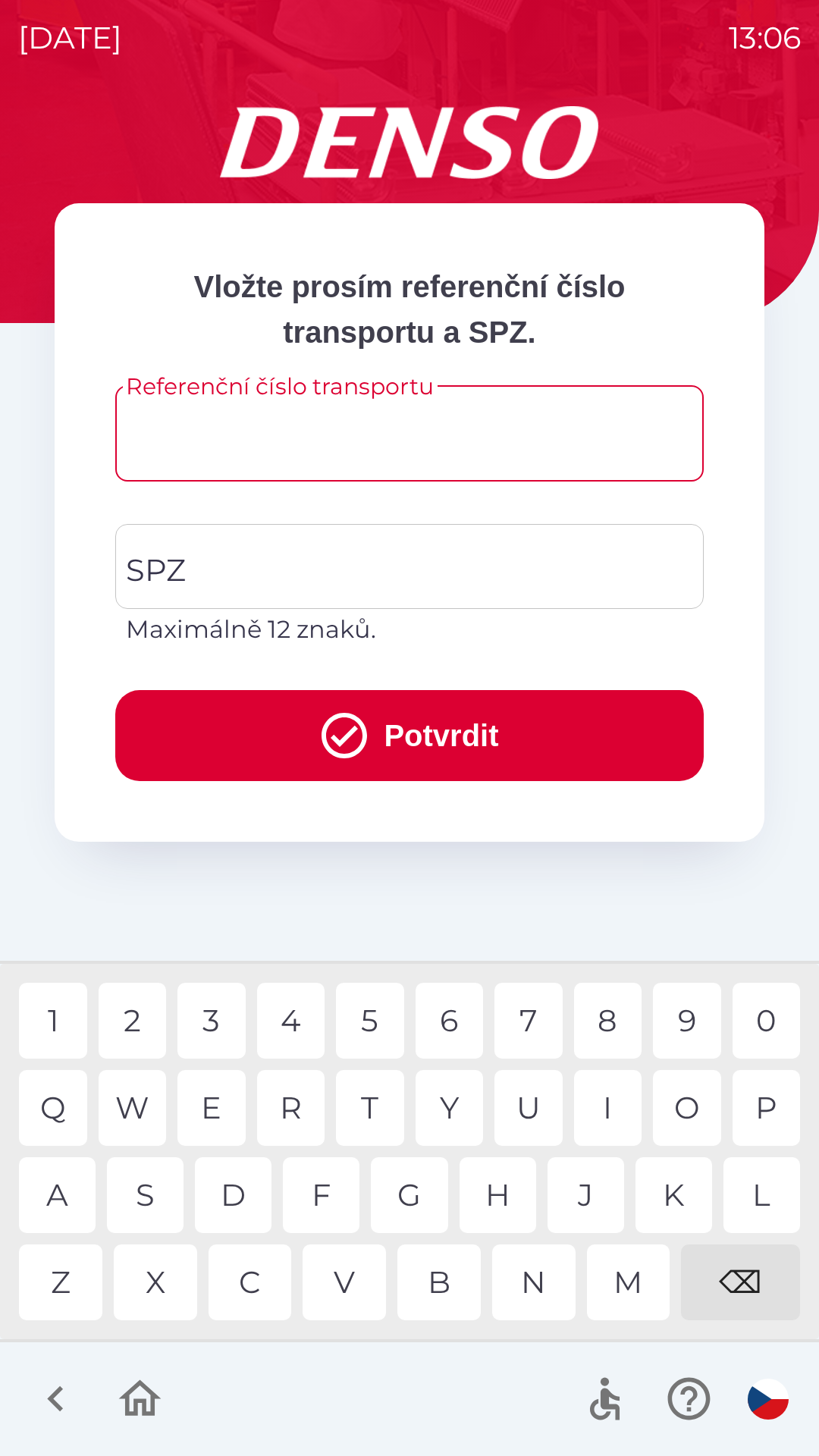
click at [292, 438] on input "Referenční číslo transportu" at bounding box center [409, 433] width 552 height 60
click at [221, 1020] on div "3" at bounding box center [211, 1020] width 68 height 76
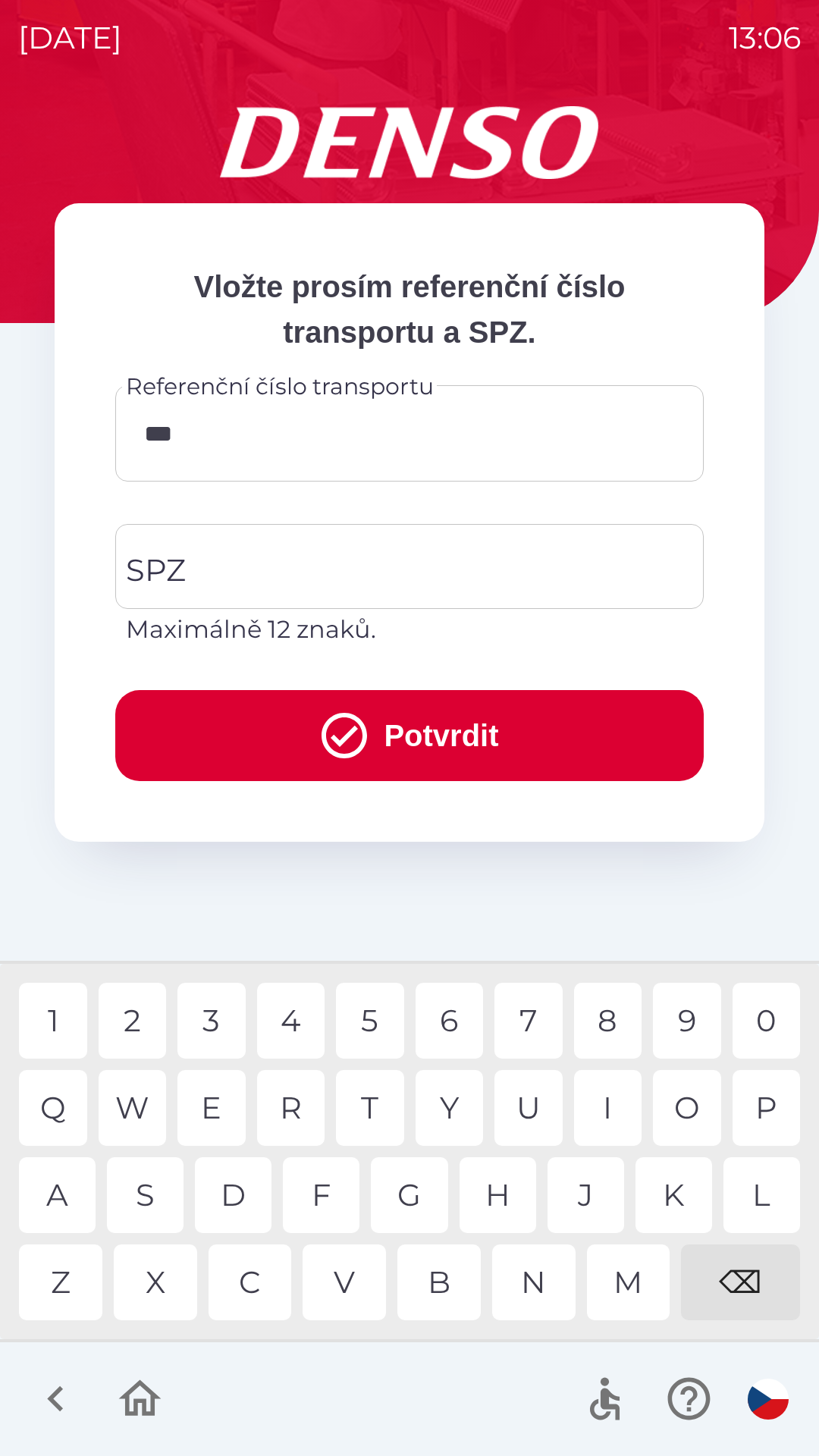
click at [530, 1030] on div "7" at bounding box center [529, 1020] width 68 height 76
type input "******"
click at [458, 580] on input "SPZ" at bounding box center [398, 566] width 552 height 71
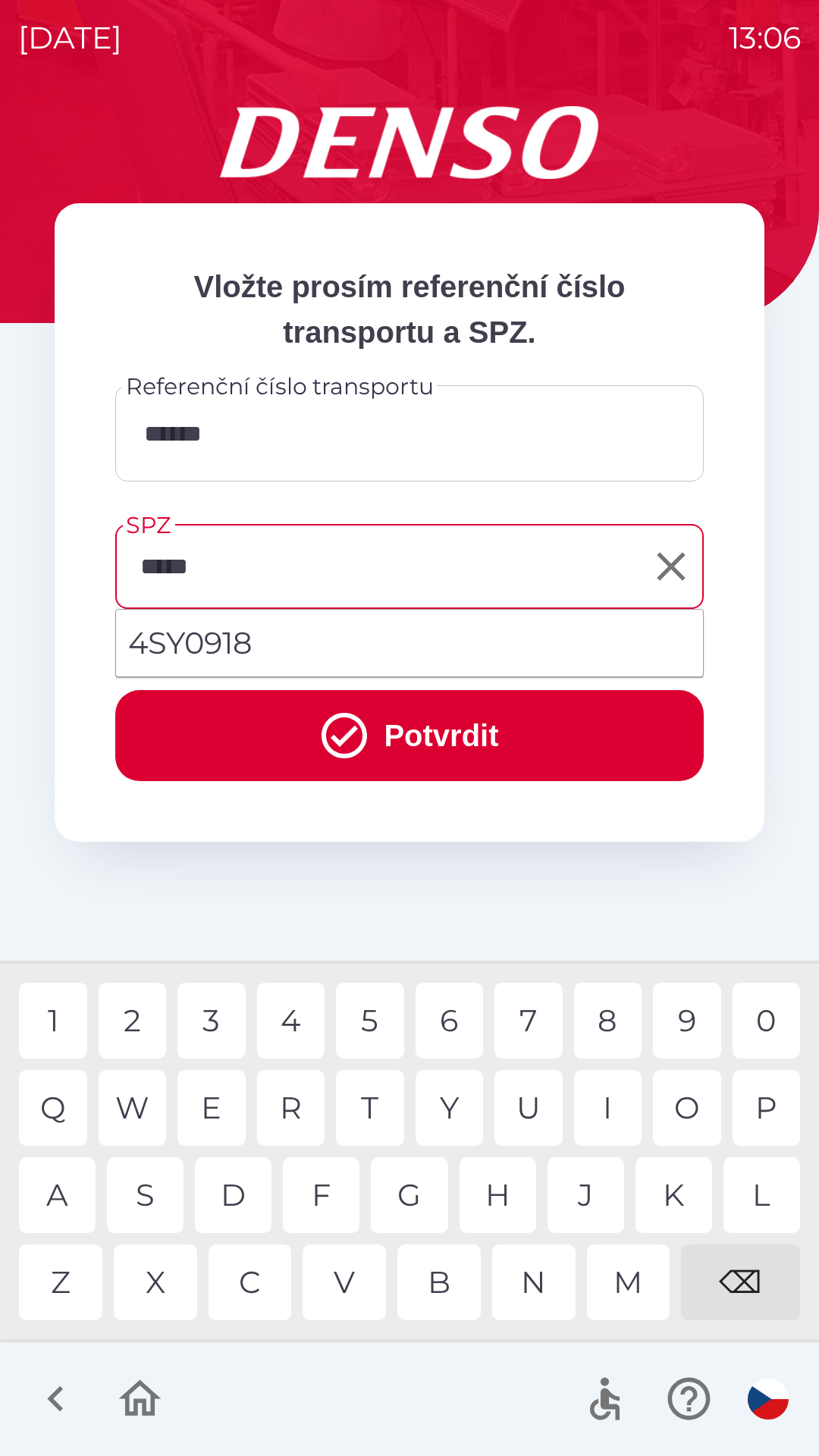
click at [686, 1006] on div "9" at bounding box center [687, 1020] width 68 height 76
type input "*******"
click at [519, 739] on button "Potvrdit" at bounding box center [409, 734] width 588 height 91
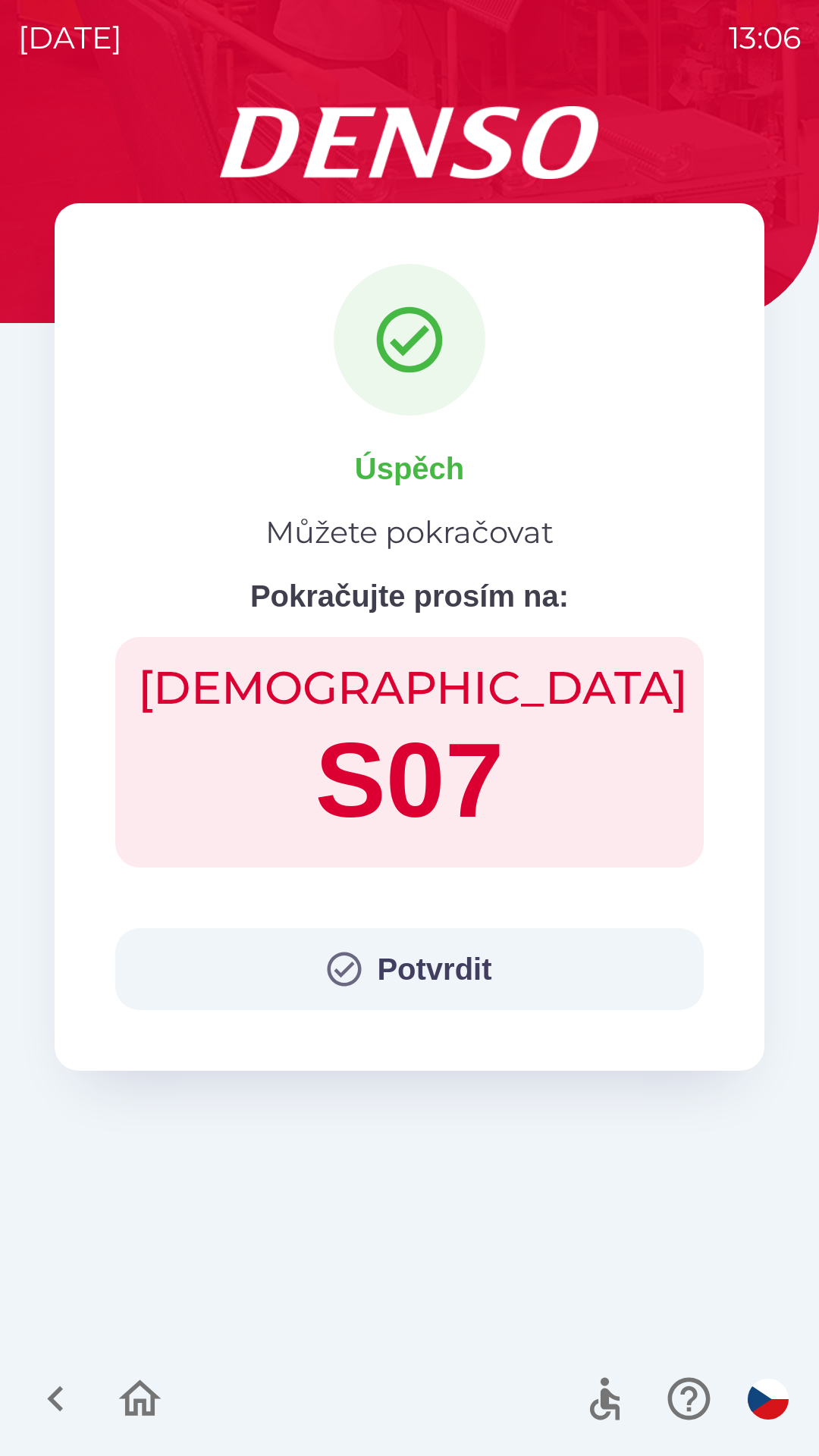
click at [482, 976] on button "Potvrdit" at bounding box center [409, 968] width 588 height 82
